Goal: Find specific page/section: Find specific page/section

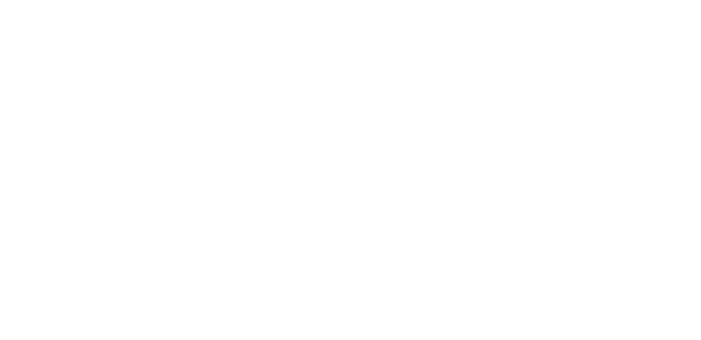
click at [0, 0] on input "text" at bounding box center [0, 0] width 0 height 0
type input "[PERSON_NAME][EMAIL_ADDRESS][PERSON_NAME][DOMAIN_NAME]"
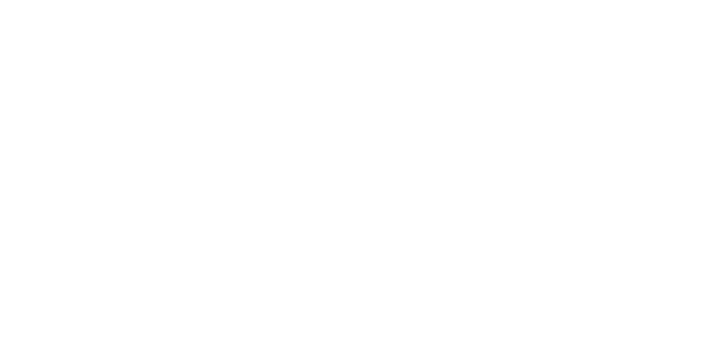
click at [0, 0] on input "Sign In" at bounding box center [0, 0] width 0 height 0
drag, startPoint x: 172, startPoint y: 113, endPoint x: 167, endPoint y: 114, distance: 4.7
click at [0, 0] on input "andrea.costas+contributor@madwire.com" at bounding box center [0, 0] width 0 height 0
drag, startPoint x: 174, startPoint y: 114, endPoint x: 141, endPoint y: 115, distance: 32.5
click at [0, 0] on input "andrea.costas+contributor@madwire.com" at bounding box center [0, 0] width 0 height 0
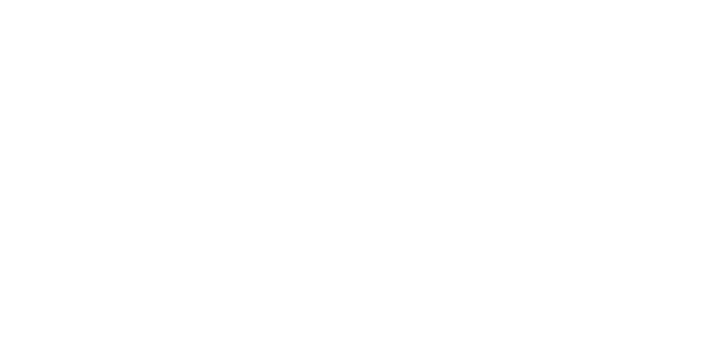
type input "[PERSON_NAME][EMAIL_ADDRESS][PERSON_NAME][DOMAIN_NAME]"
click at [0, 0] on input "Sign In" at bounding box center [0, 0] width 0 height 0
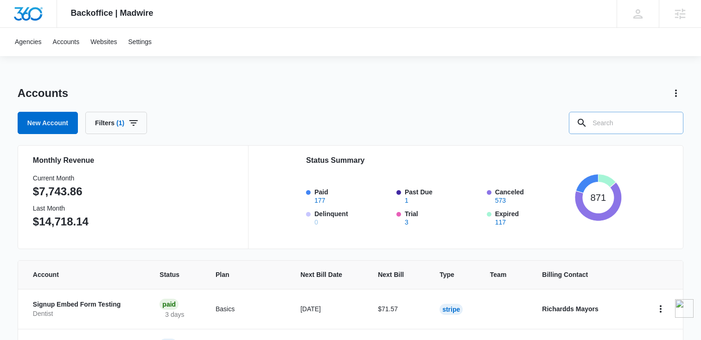
click at [621, 127] on input "text" at bounding box center [626, 123] width 115 height 22
type input "Bread"
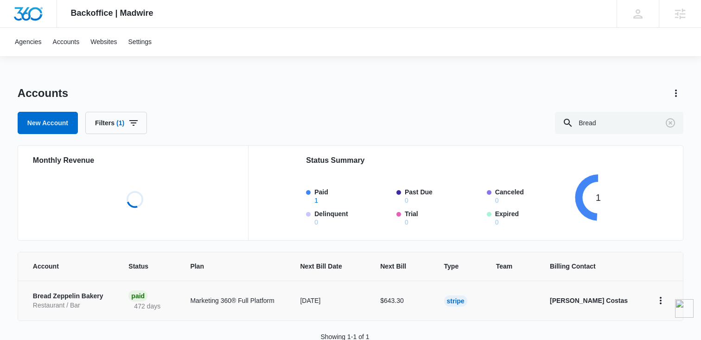
click at [52, 297] on p "Bread Zeppelin Bakery" at bounding box center [70, 296] width 74 height 9
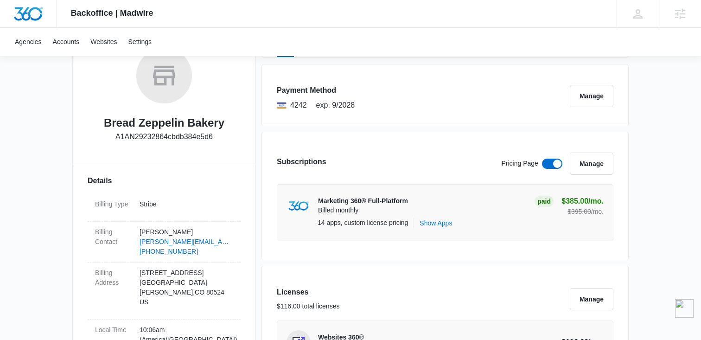
scroll to position [149, 0]
